Goal: Obtain resource: Download file/media

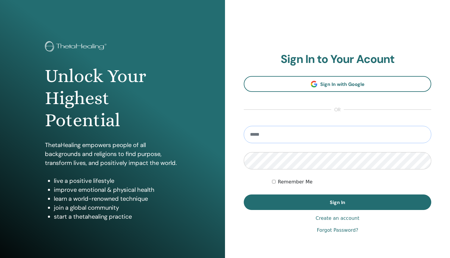
type input "**********"
click at [338, 202] on button "Sign In" at bounding box center [338, 201] width 188 height 15
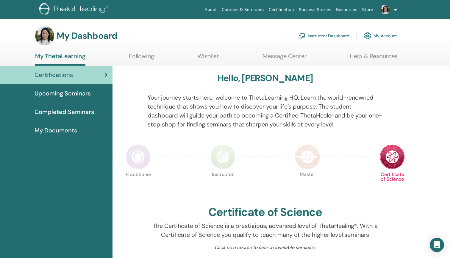
click at [325, 37] on link "Instructor Dashboard" at bounding box center [323, 35] width 51 height 13
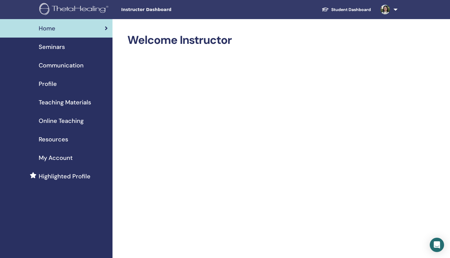
click at [82, 101] on span "Teaching Materials" at bounding box center [65, 102] width 52 height 9
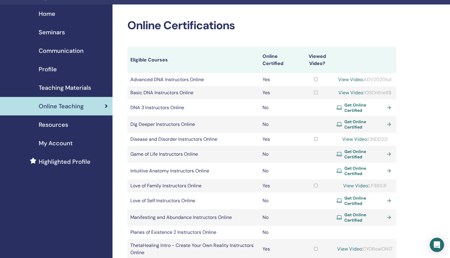
scroll to position [18, 0]
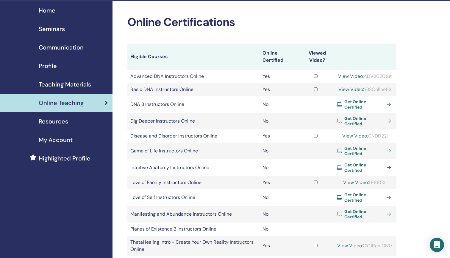
click at [84, 81] on span "Teaching Materials" at bounding box center [65, 84] width 52 height 9
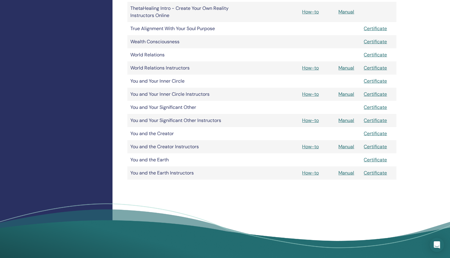
scroll to position [732, 0]
click at [351, 174] on link "Manual" at bounding box center [347, 172] width 16 height 6
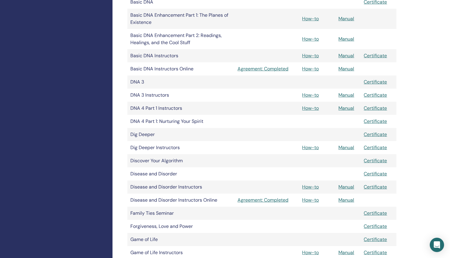
scroll to position [231, 0]
click at [351, 106] on link "Manual" at bounding box center [347, 108] width 16 height 6
